Goal: Transaction & Acquisition: Purchase product/service

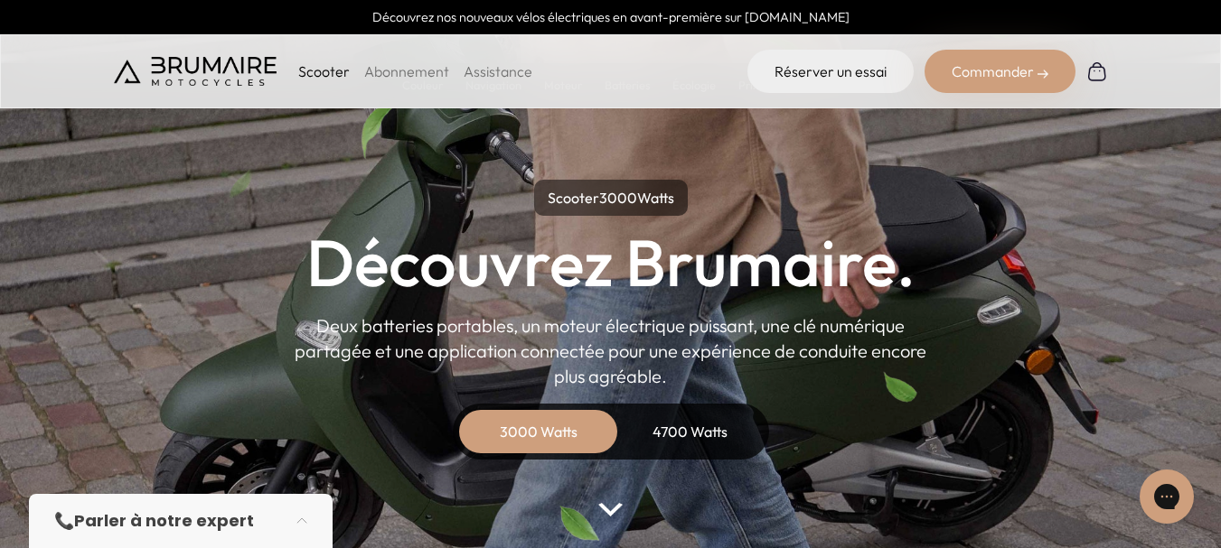
click at [681, 437] on div "4700 Watts" at bounding box center [690, 431] width 145 height 43
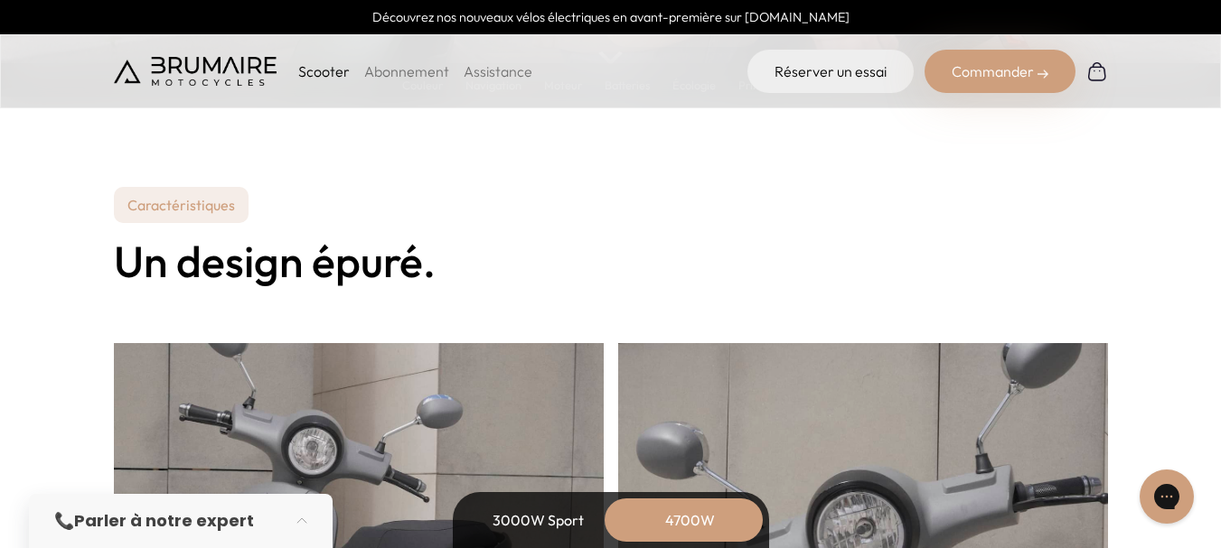
scroll to position [1355, 0]
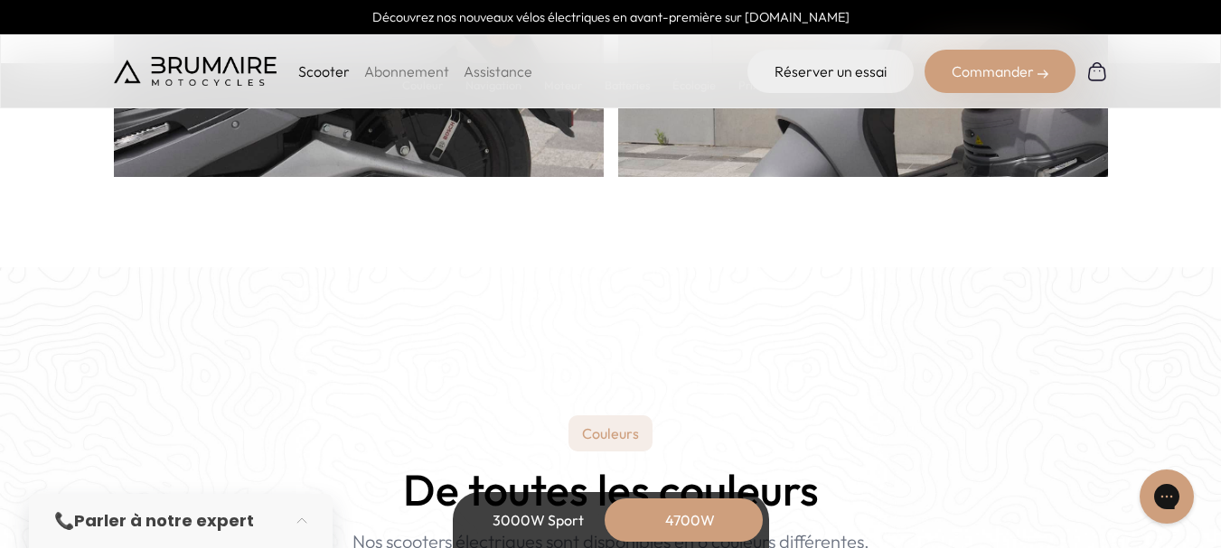
click at [998, 57] on div "Commander" at bounding box center [999, 71] width 151 height 43
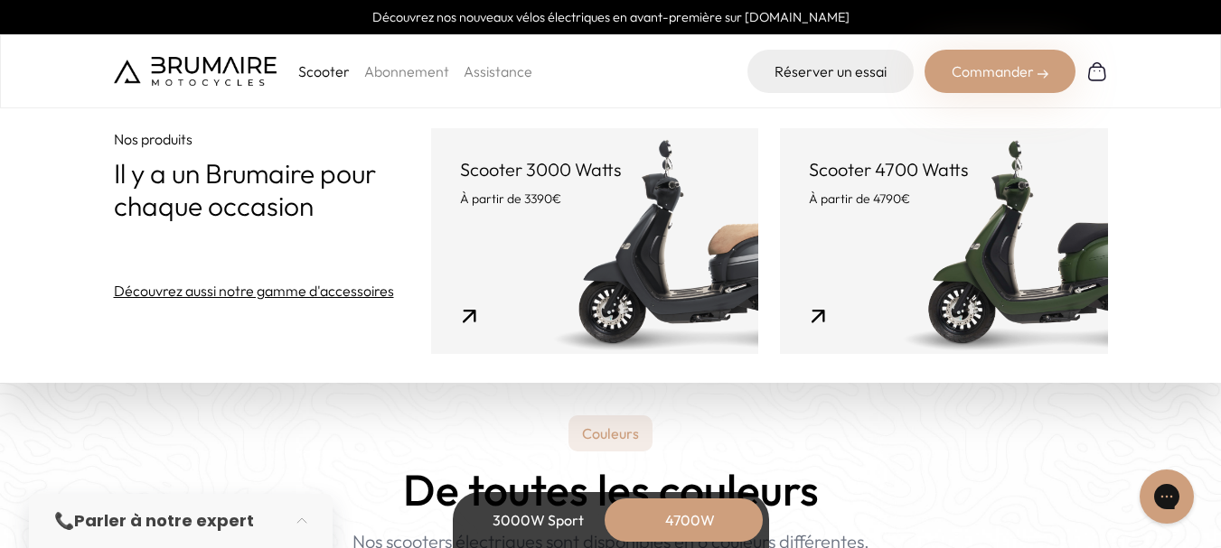
click at [889, 227] on link "Scooter 4700 Watts À partir de 4790€" at bounding box center [943, 241] width 327 height 226
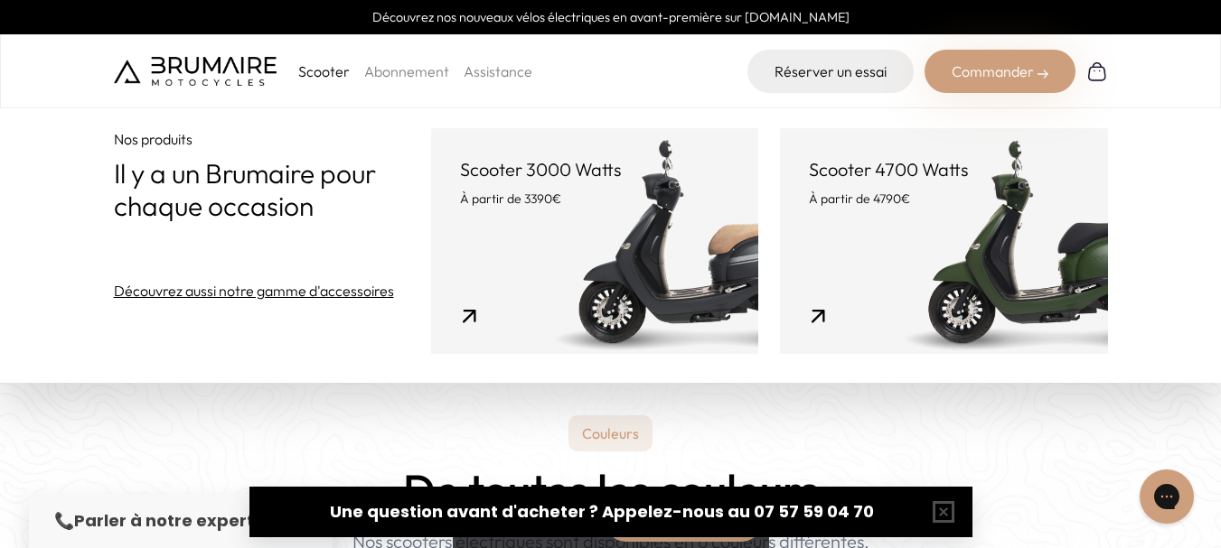
click at [640, 176] on p "Scooter 3000 Watts" at bounding box center [594, 169] width 269 height 25
click at [901, 169] on p "Scooter 4700 Watts" at bounding box center [943, 169] width 269 height 25
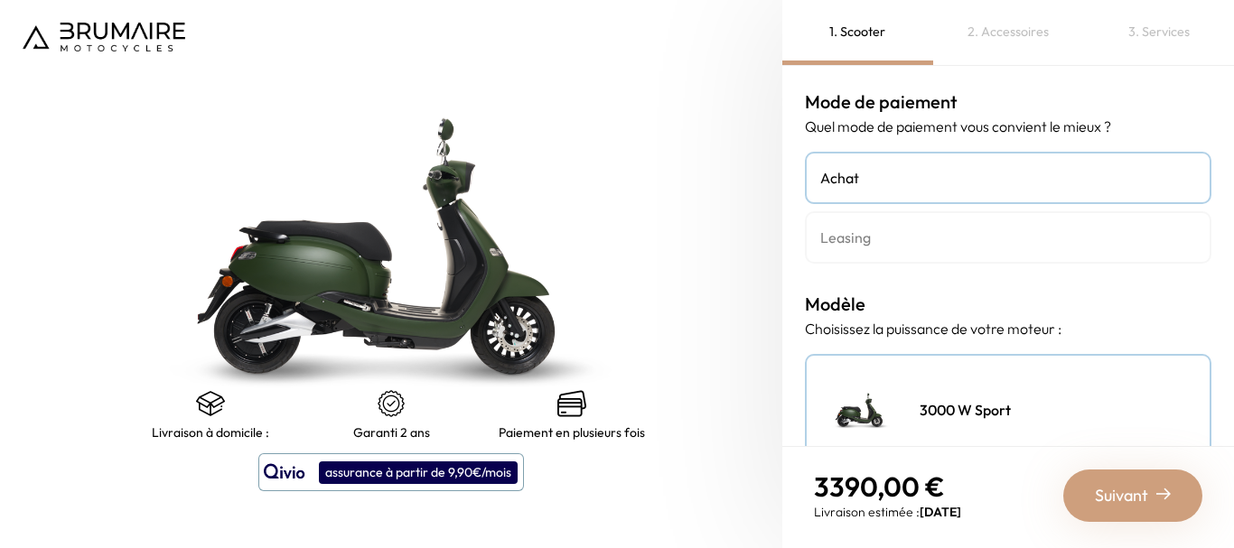
scroll to position [452, 0]
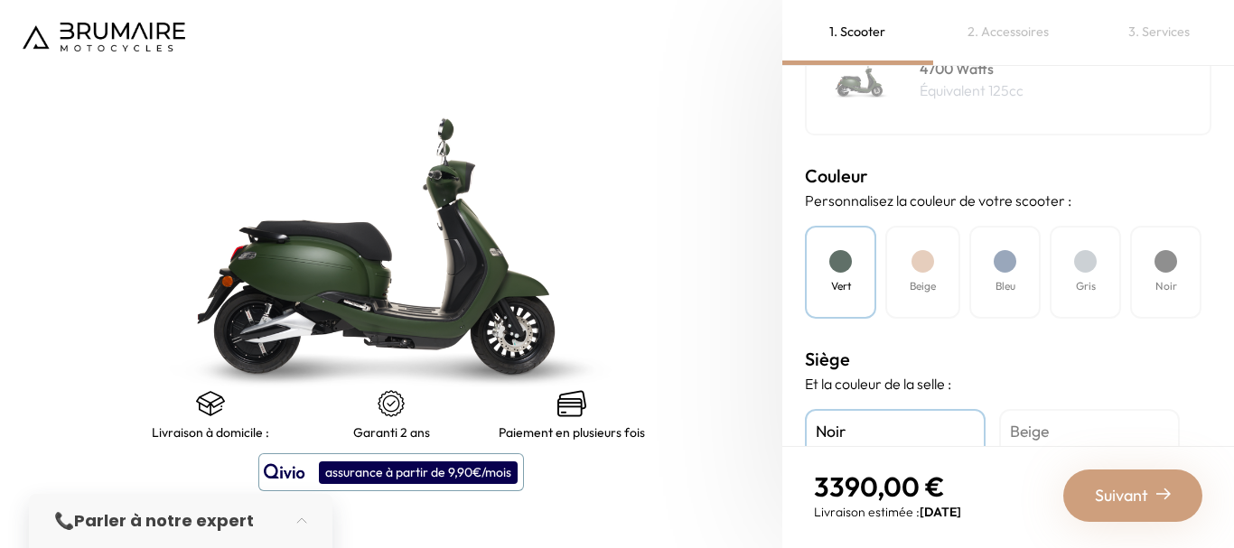
click at [998, 27] on div "2. Accessoires" at bounding box center [1008, 32] width 151 height 65
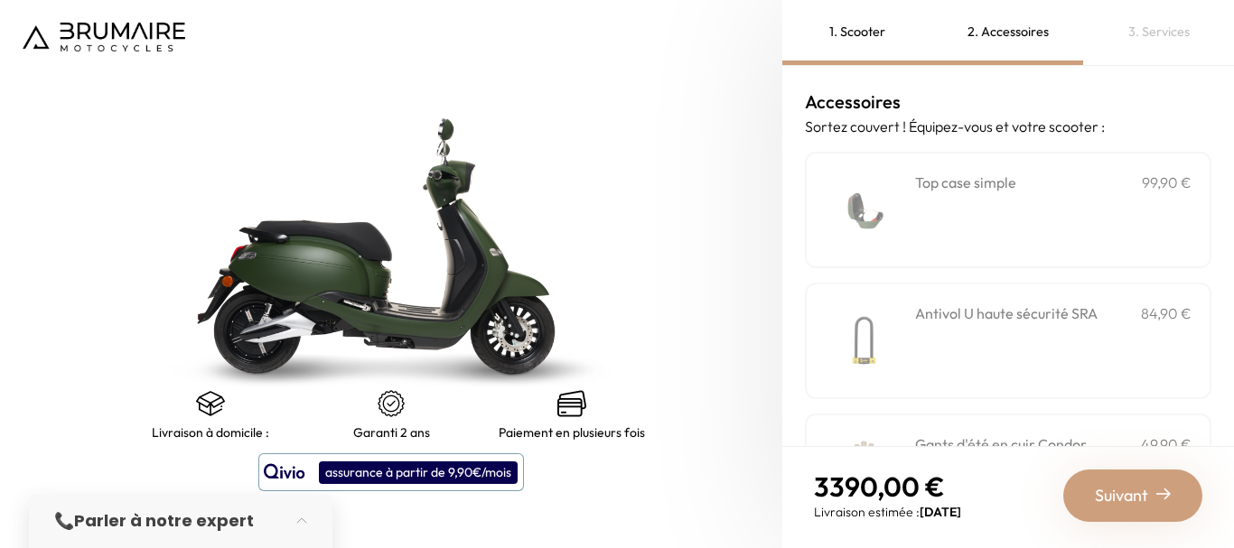
scroll to position [0, 0]
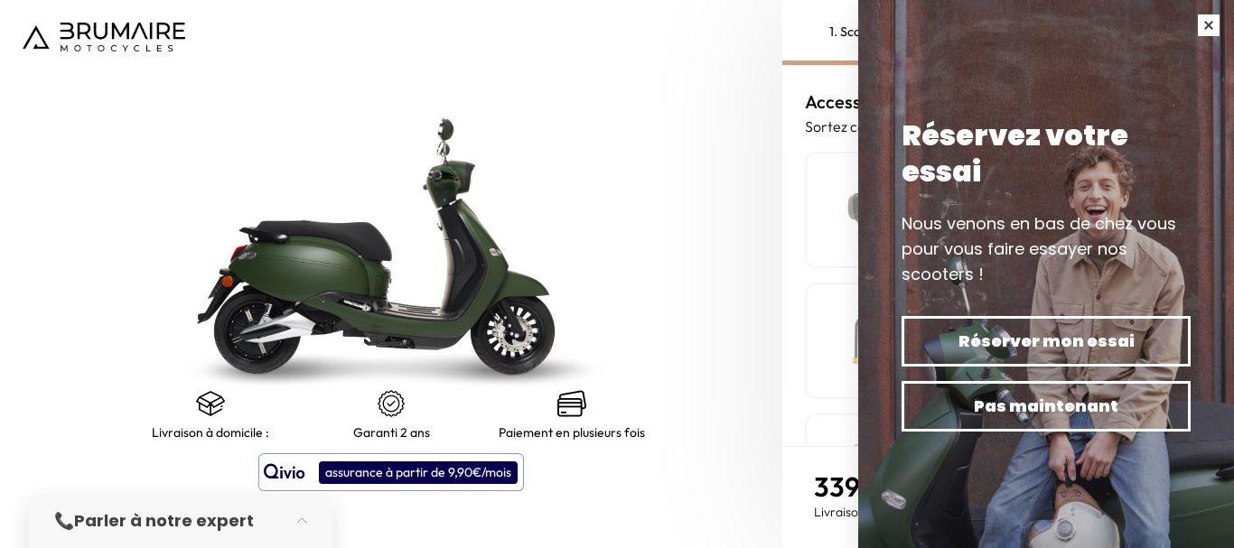
click at [1215, 33] on button "button" at bounding box center [1209, 25] width 51 height 51
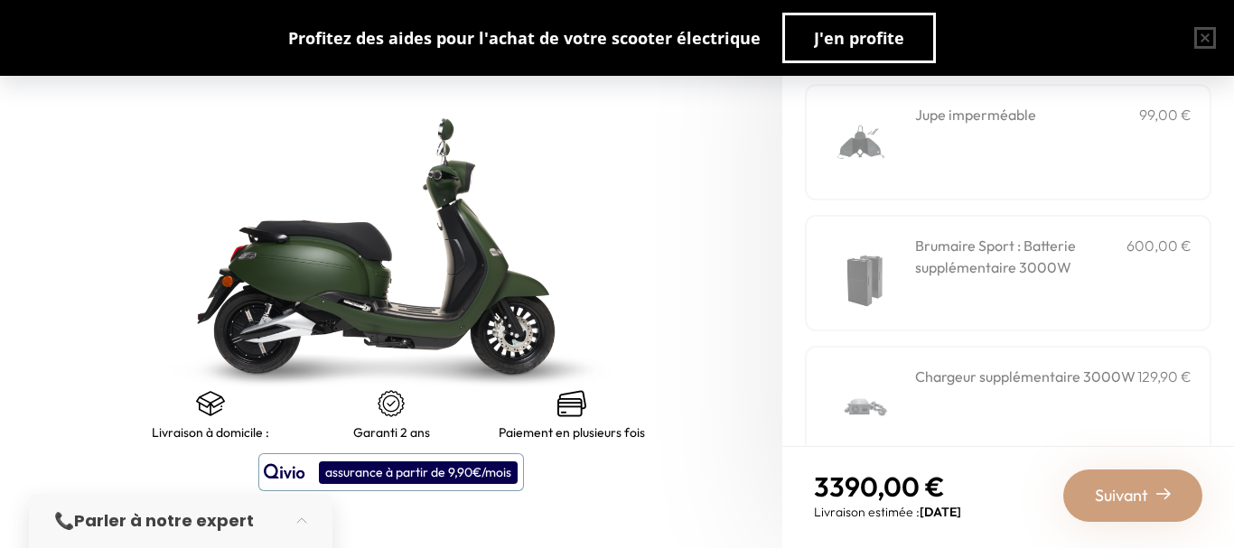
scroll to position [762, 0]
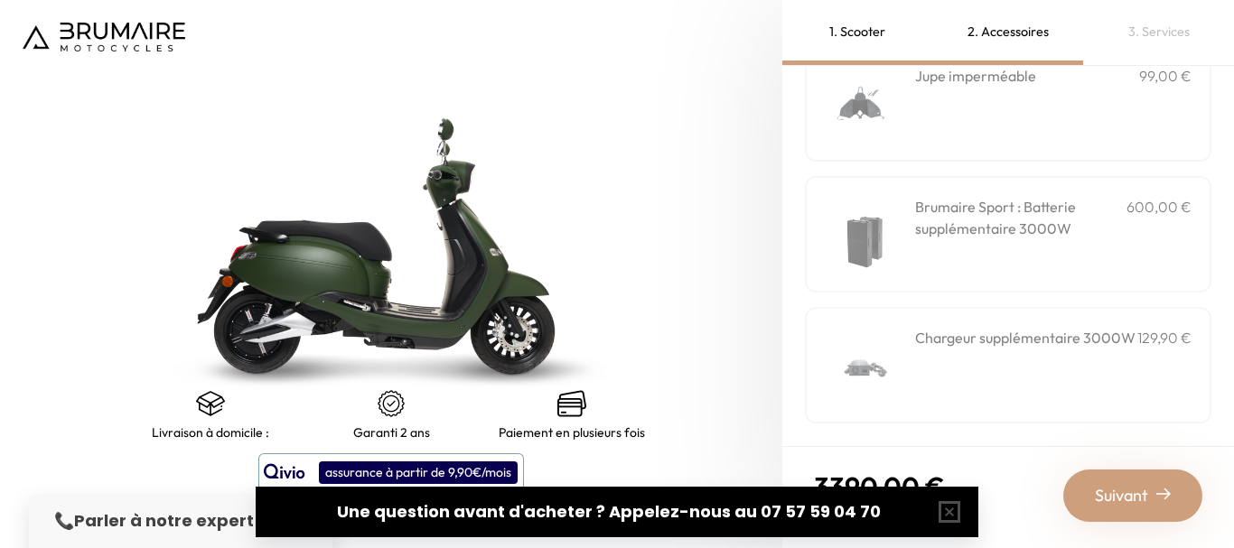
click at [1160, 31] on div "3. Services" at bounding box center [1158, 32] width 151 height 65
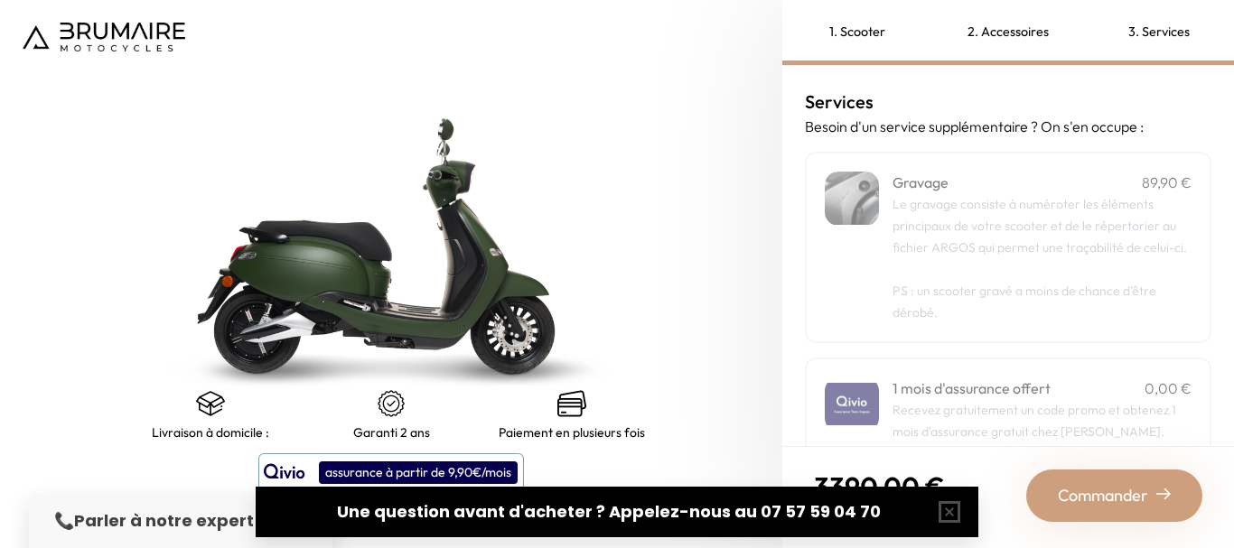
click at [877, 32] on div "1. Scooter" at bounding box center [857, 32] width 151 height 65
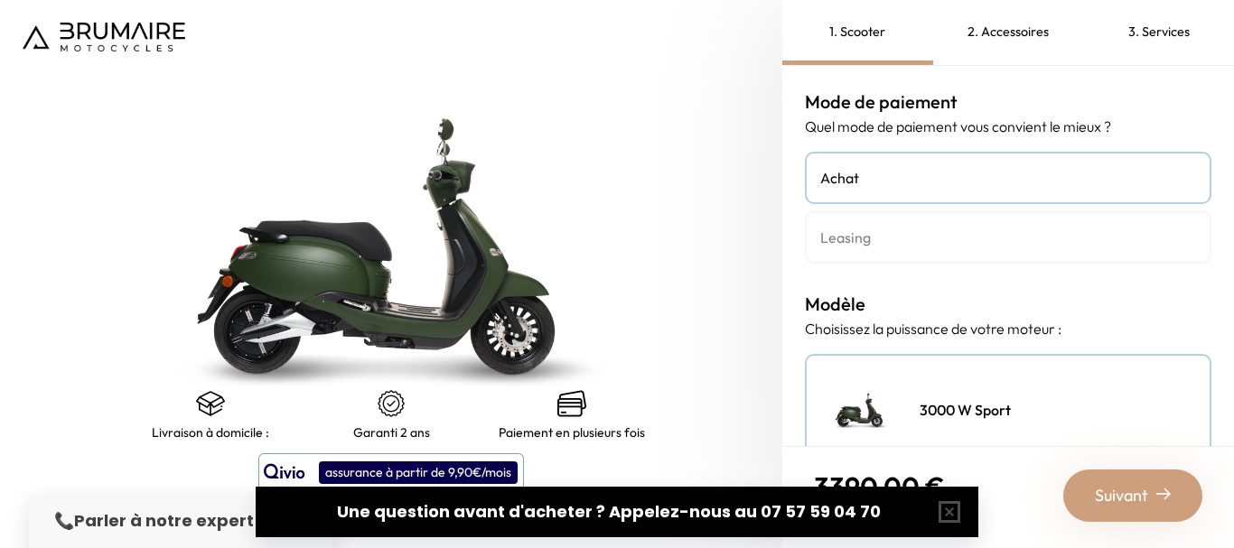
scroll to position [663, 0]
click at [974, 42] on div "2. Accessoires" at bounding box center [1008, 32] width 151 height 65
click at [1001, 22] on div "2. Accessoires" at bounding box center [1008, 32] width 151 height 65
